Goal: Transaction & Acquisition: Purchase product/service

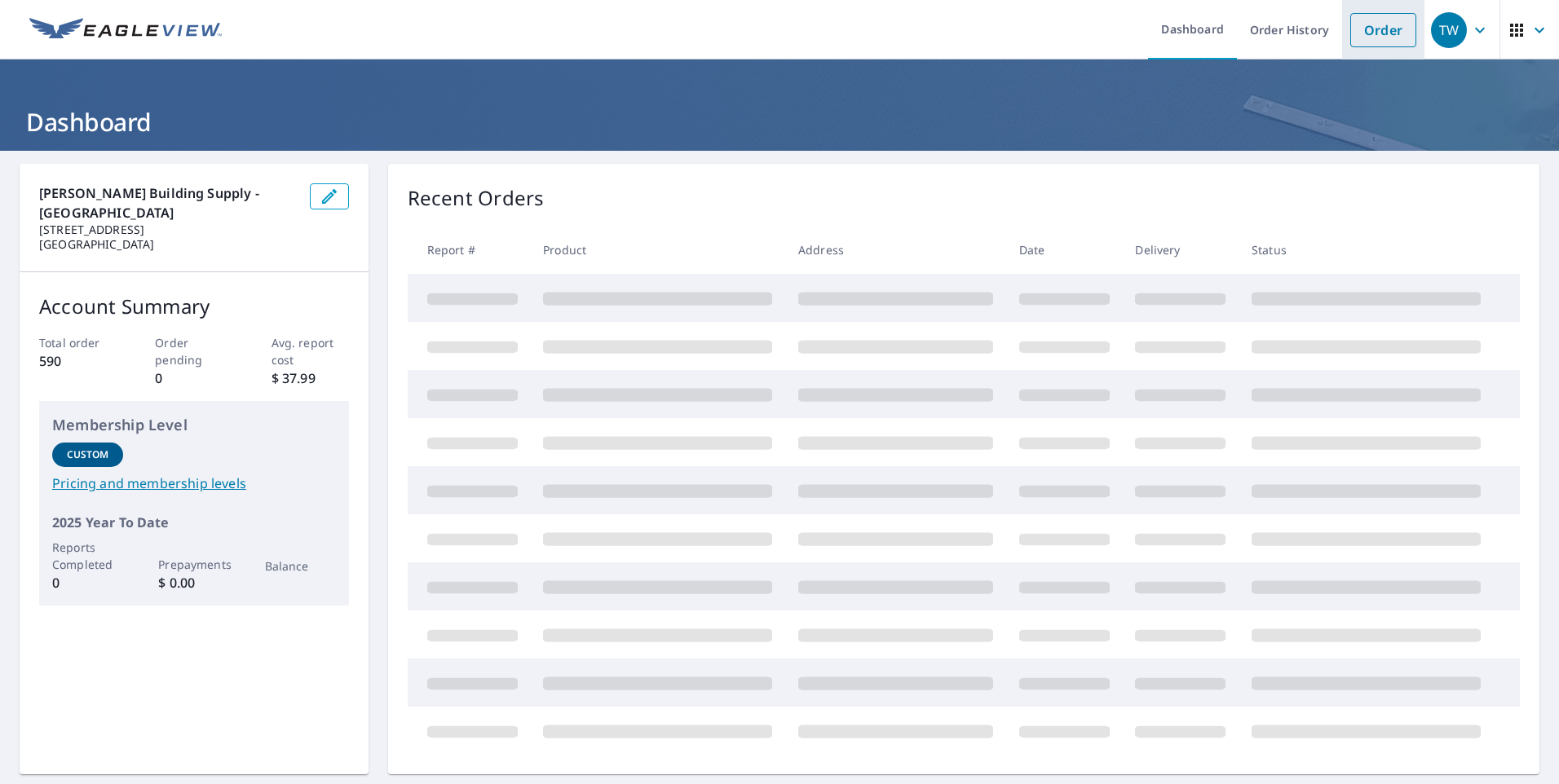
click at [1365, 35] on link "Order" at bounding box center [1382, 30] width 66 height 34
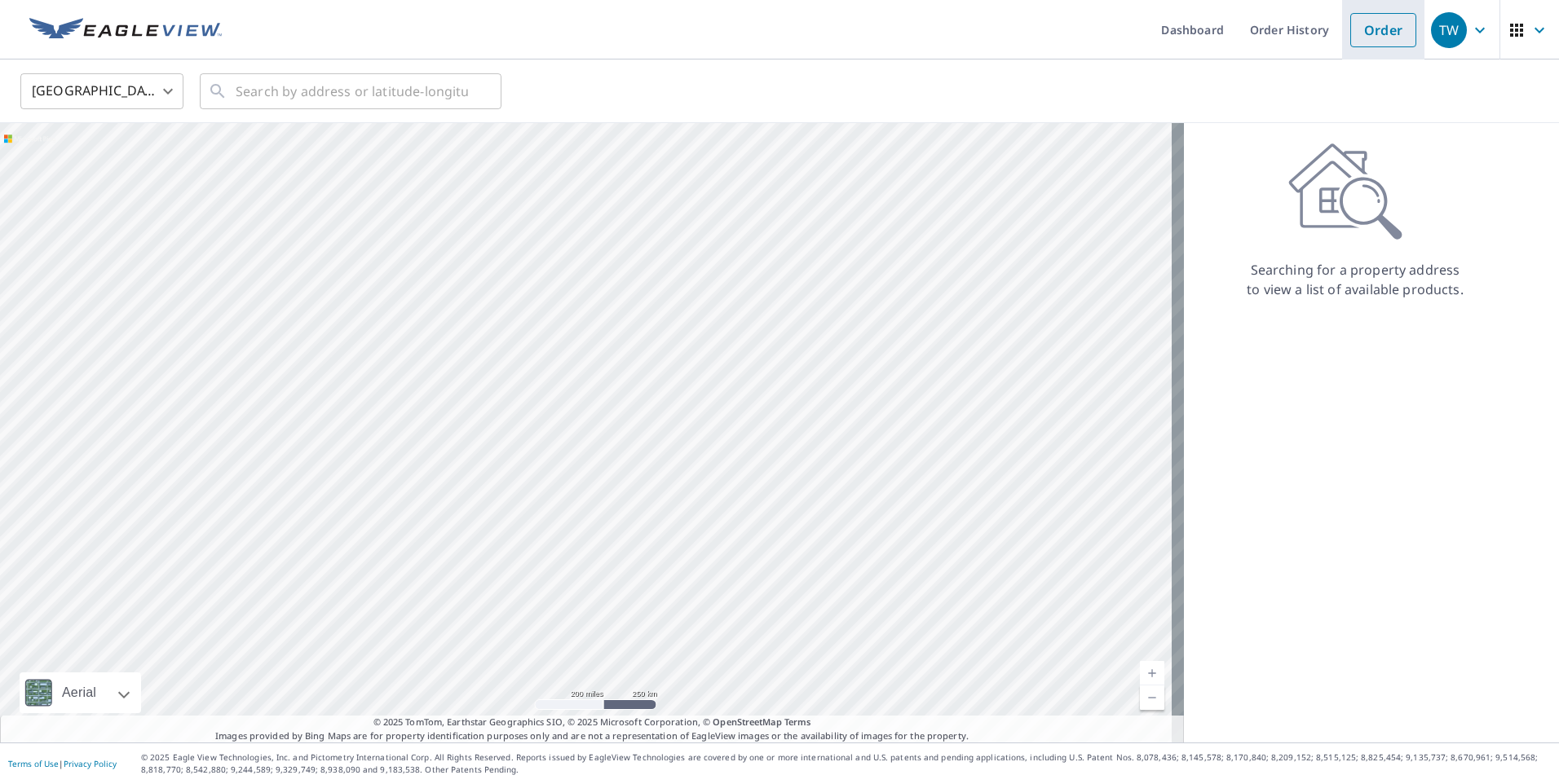
click at [1377, 29] on link "Order" at bounding box center [1382, 30] width 66 height 34
click at [598, 92] on span "Upload Blueprint" at bounding box center [615, 91] width 99 height 21
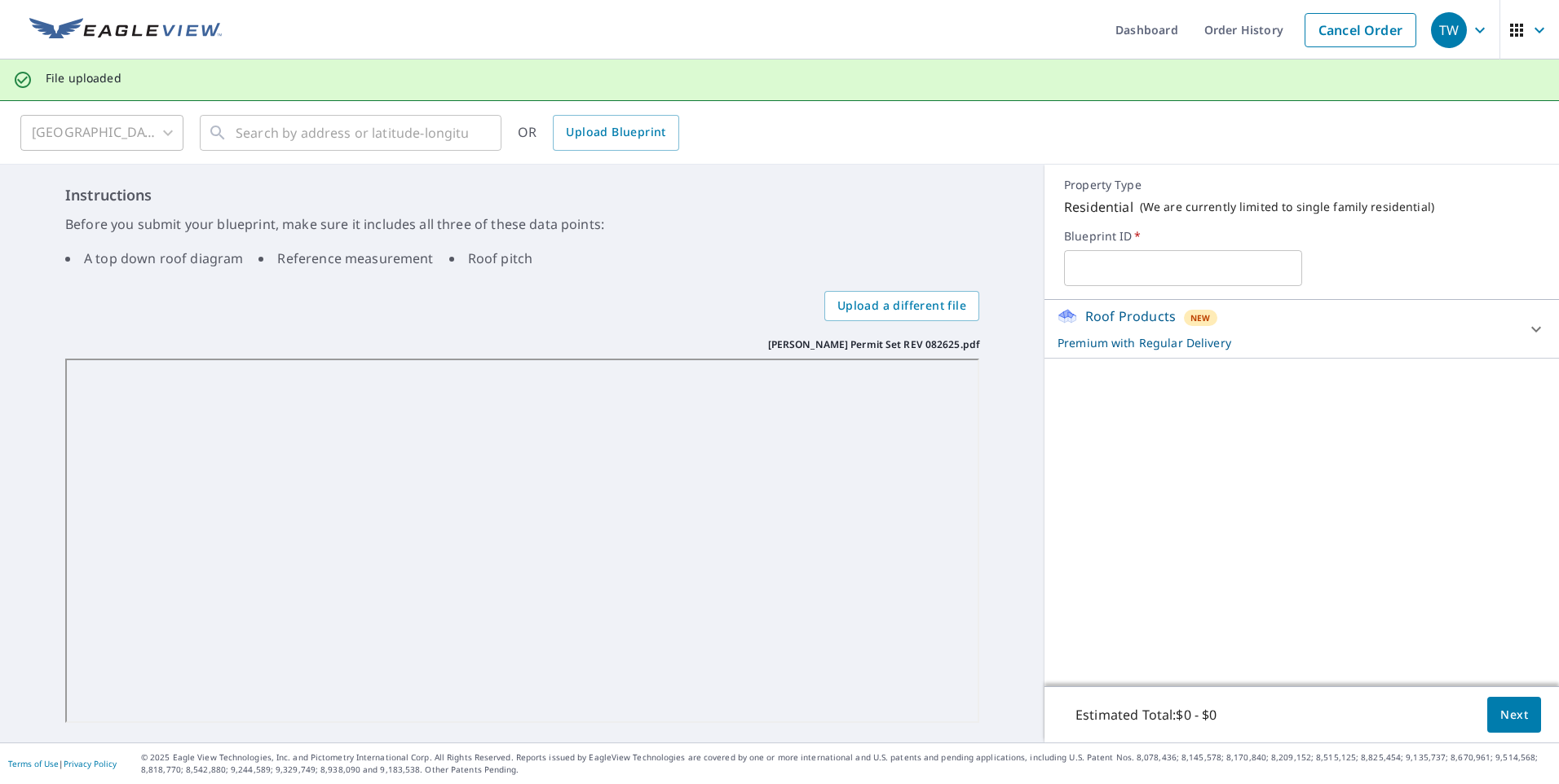
click at [1126, 263] on input "text" at bounding box center [1182, 268] width 237 height 46
type input "MARINER/ SOURCE"
click at [1503, 709] on span "Next" at bounding box center [1514, 715] width 28 height 21
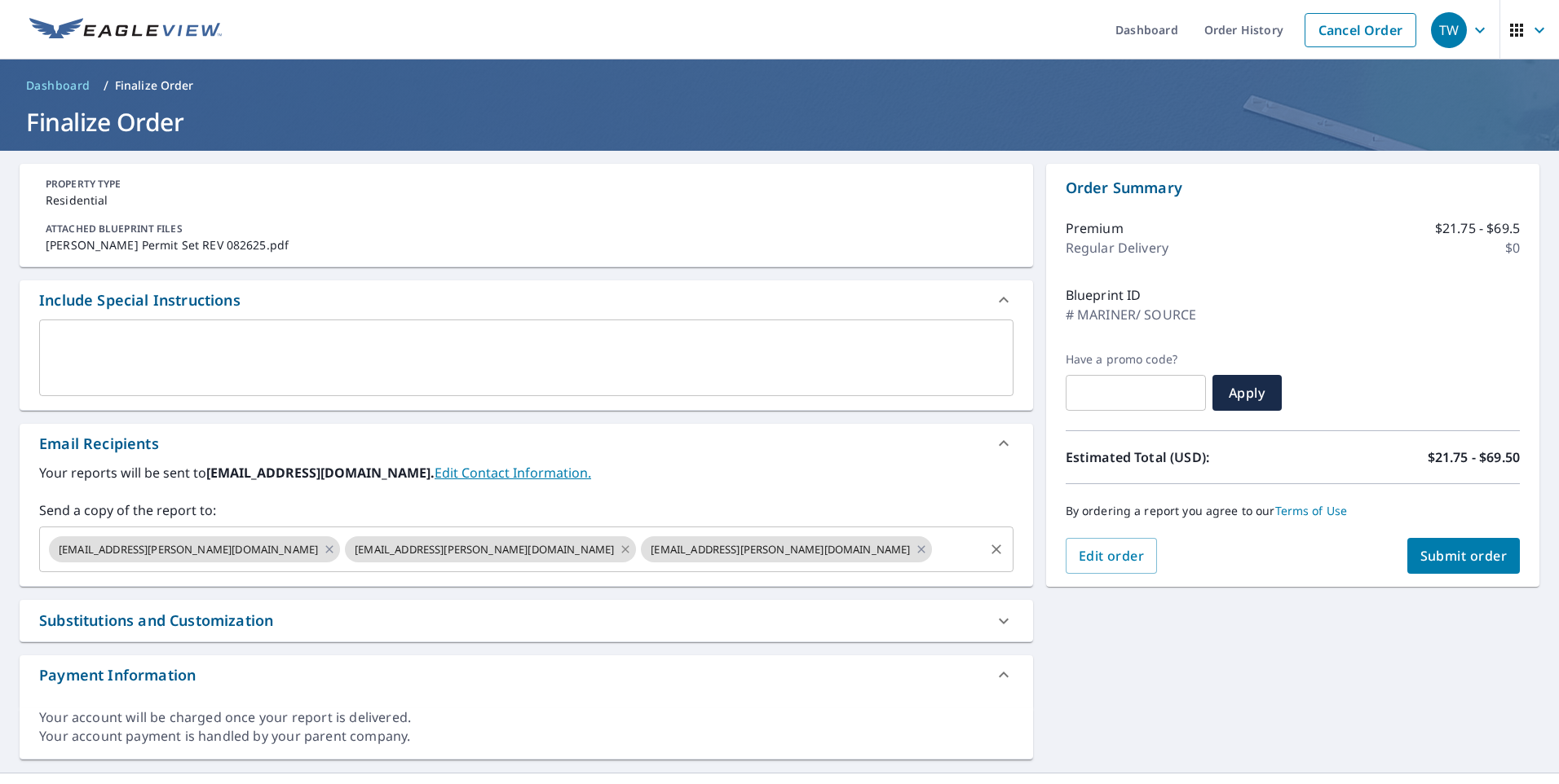
click at [622, 550] on icon at bounding box center [626, 549] width 7 height 7
click at [1432, 552] on span "Submit order" at bounding box center [1463, 556] width 87 height 18
checkbox input "true"
